Goal: Task Accomplishment & Management: Use online tool/utility

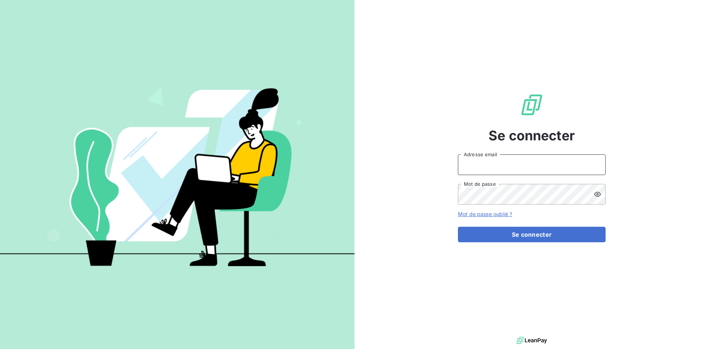
click at [488, 160] on input "Adresse email" at bounding box center [532, 164] width 148 height 21
type input "[EMAIL_ADDRESS][DOMAIN_NAME]"
click at [458, 227] on button "Se connecter" at bounding box center [532, 235] width 148 height 16
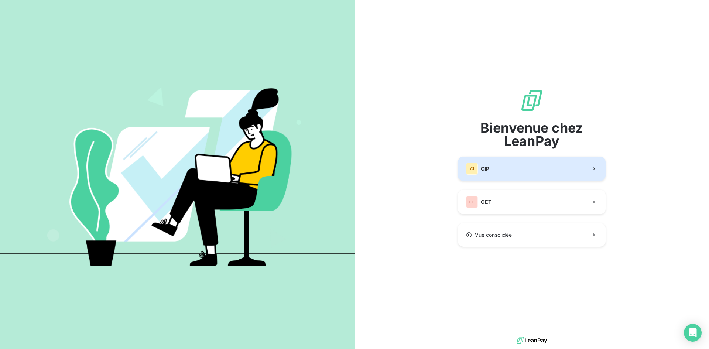
click at [494, 172] on button "CI CIP" at bounding box center [532, 169] width 148 height 24
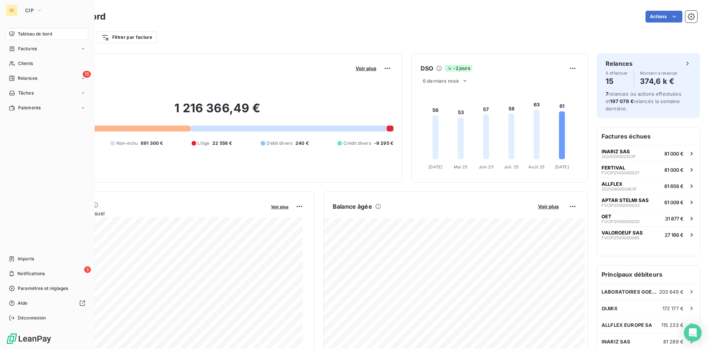
click at [18, 62] on span "Clients" at bounding box center [25, 63] width 15 height 7
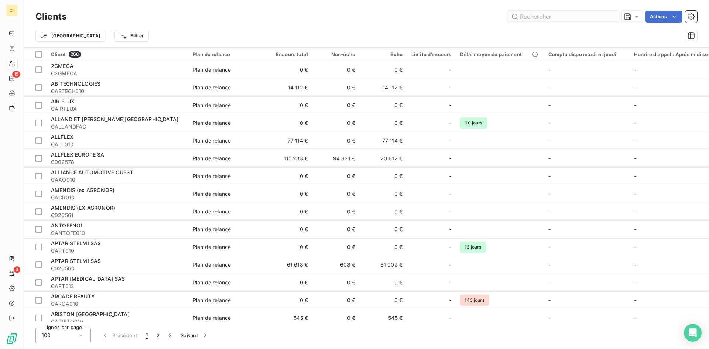
click at [551, 17] on input "text" at bounding box center [563, 17] width 111 height 12
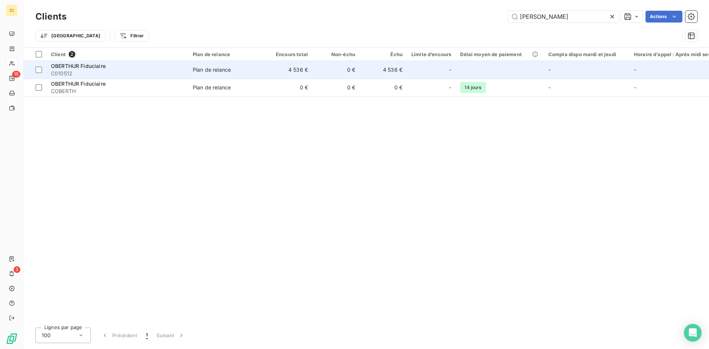
type input "[PERSON_NAME]"
click at [81, 68] on span "OBERTHUR Fiduciaire" at bounding box center [78, 66] width 55 height 6
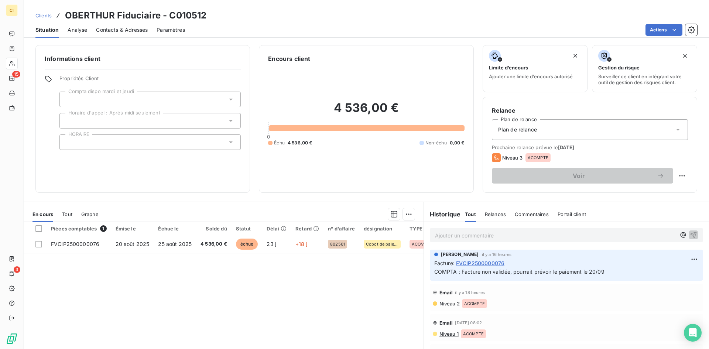
click at [107, 28] on span "Contacts & Adresses" at bounding box center [122, 29] width 52 height 7
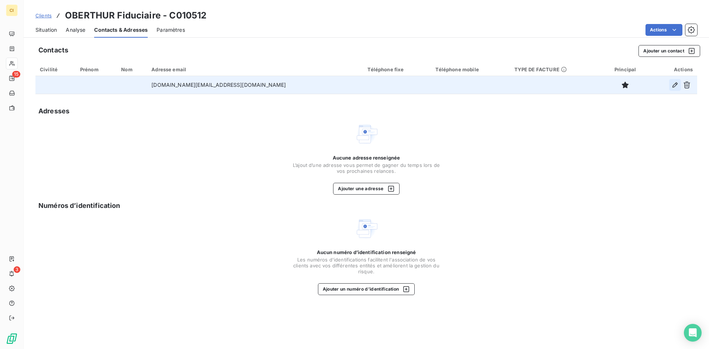
click at [674, 85] on icon "button" at bounding box center [674, 84] width 7 height 7
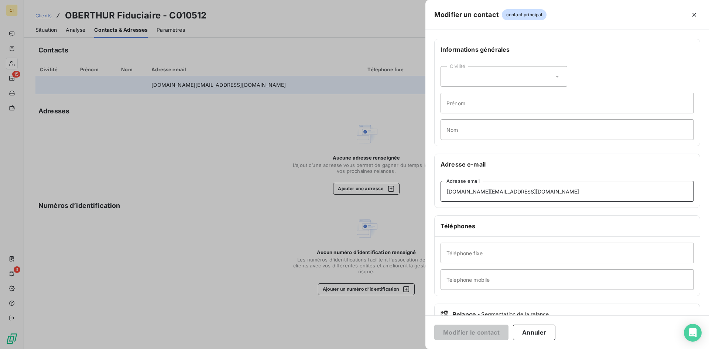
drag, startPoint x: 496, startPoint y: 190, endPoint x: 436, endPoint y: 185, distance: 60.4
click at [436, 185] on div "[DOMAIN_NAME][EMAIL_ADDRESS][DOMAIN_NAME] Adresse email" at bounding box center [566, 191] width 265 height 32
paste input "[PERSON_NAME]"
type input "[PERSON_NAME][EMAIL_ADDRESS][DOMAIN_NAME]"
click at [466, 333] on button "Modifier le contact" at bounding box center [471, 332] width 74 height 16
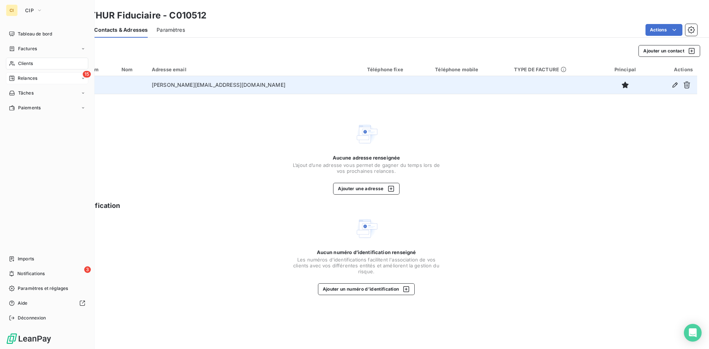
click at [24, 77] on span "Relances" at bounding box center [28, 78] width 20 height 7
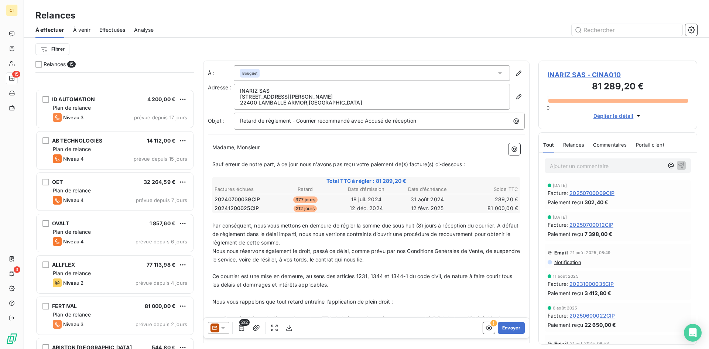
scroll to position [344, 0]
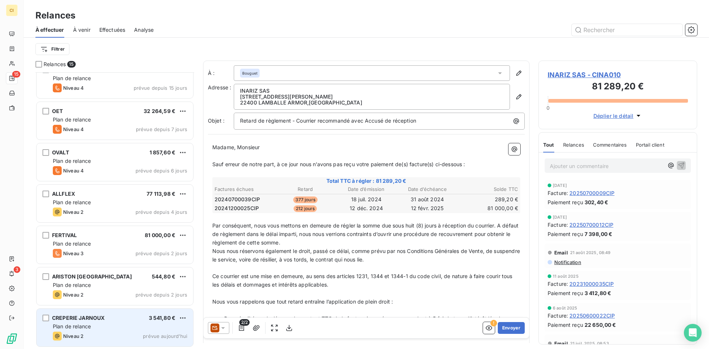
click at [91, 321] on div "CREPERIE JARNOUX" at bounding box center [78, 317] width 52 height 7
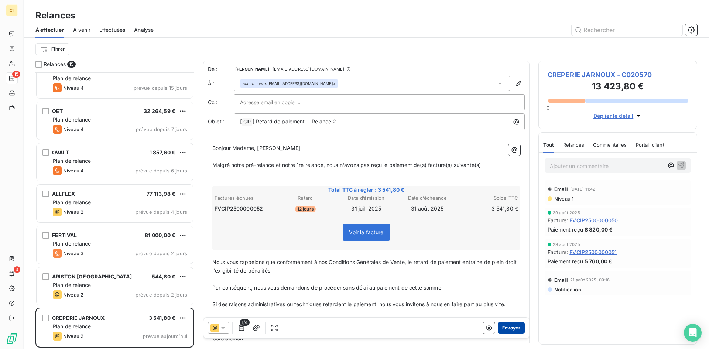
click at [503, 327] on button "Envoyer" at bounding box center [511, 328] width 27 height 12
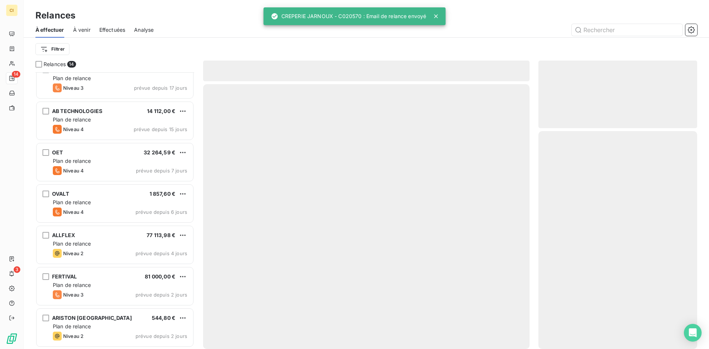
scroll to position [302, 0]
